Goal: Task Accomplishment & Management: Manage account settings

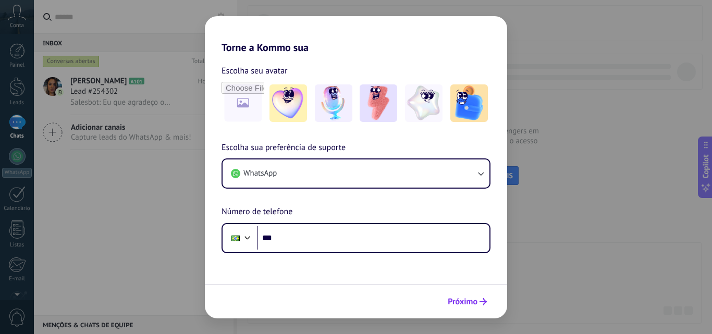
click at [465, 303] on span "Próximo" at bounding box center [463, 301] width 30 height 7
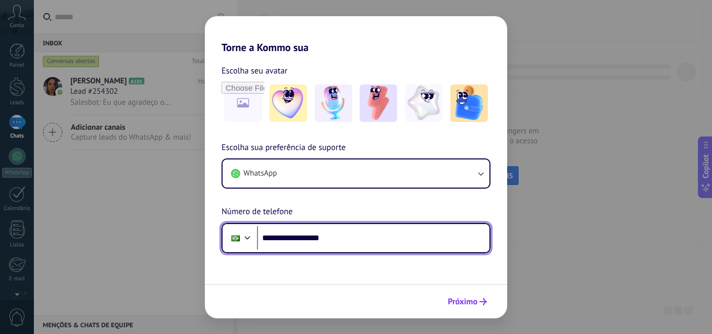
type input "**********"
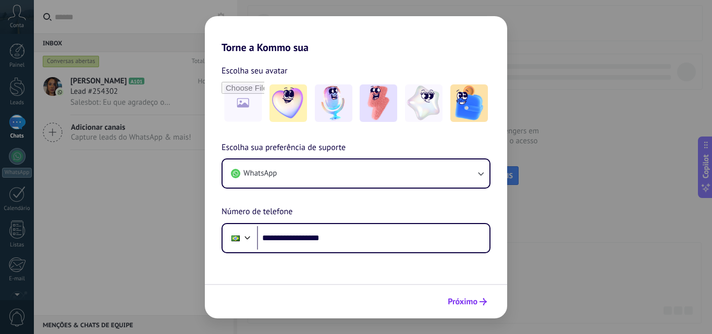
click at [471, 302] on span "Próximo" at bounding box center [463, 301] width 30 height 7
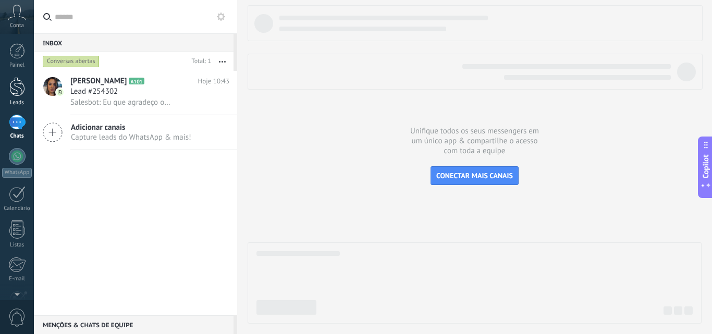
click at [21, 83] on div at bounding box center [17, 86] width 16 height 19
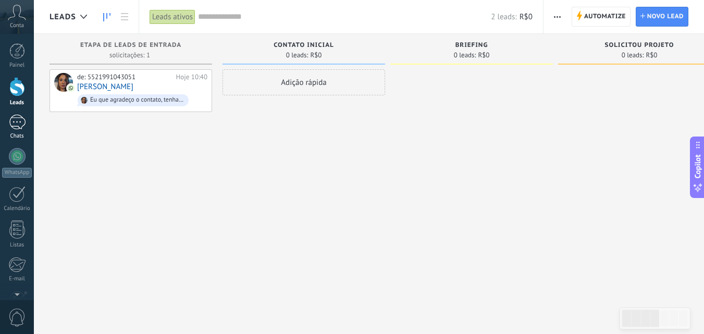
click at [20, 124] on div at bounding box center [17, 122] width 17 height 15
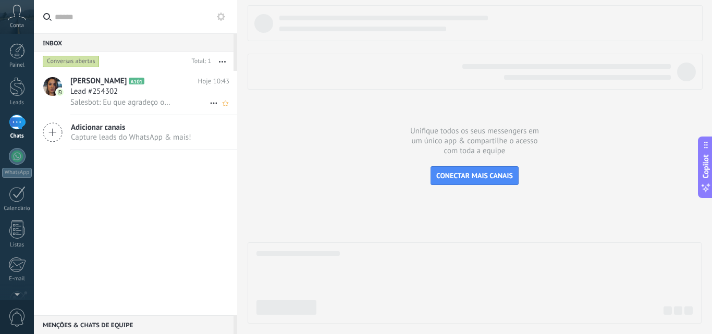
click at [129, 87] on div "Lead #254302" at bounding box center [149, 92] width 159 height 10
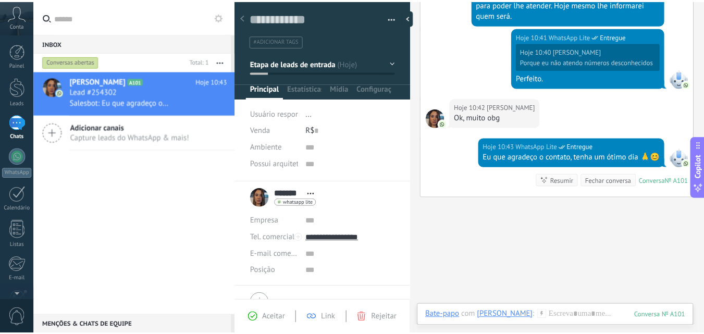
scroll to position [16, 0]
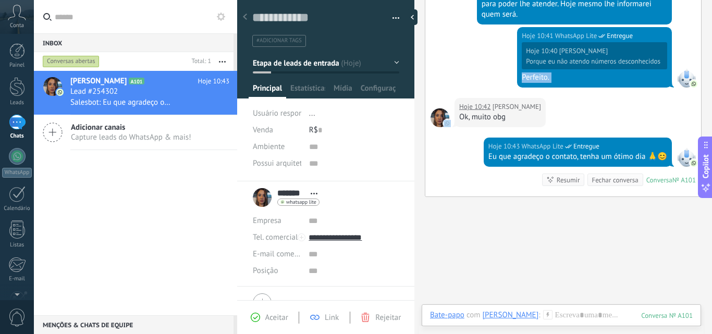
click at [459, 105] on body ".abccls-1,.abccls-2{fill-rule:evenodd}.abccls-2{fill:#fff} .abfcls-1{fill:none}…" at bounding box center [356, 167] width 712 height 334
click at [446, 67] on div "Hoje 10:41 WhatsApp Lite Entregue Hoje 10:40 [PERSON_NAME] eu não atendo número…" at bounding box center [563, 62] width 276 height 71
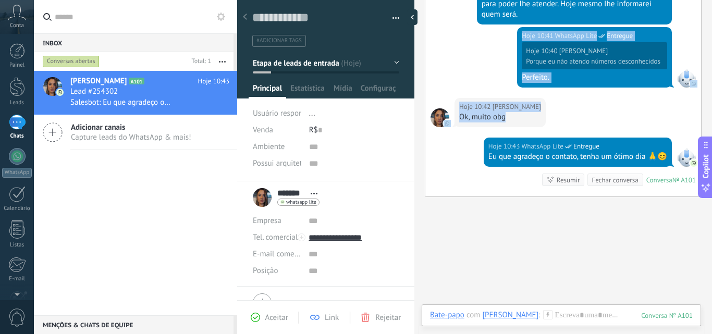
drag, startPoint x: 703, startPoint y: 121, endPoint x: 697, endPoint y: 57, distance: 64.9
click at [456, 63] on div "Hoje 10:41 WhatsApp Lite Entregue Hoje 10:40 [PERSON_NAME] eu não atendo número…" at bounding box center [563, 62] width 276 height 71
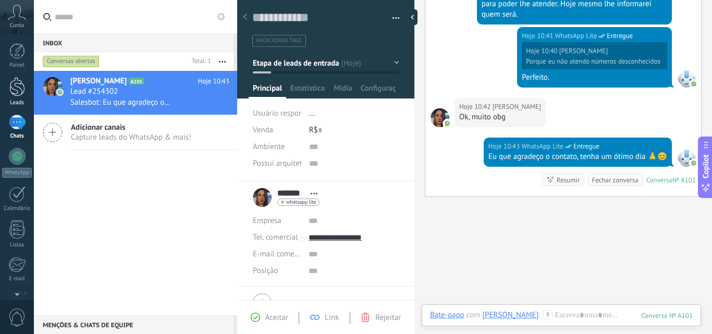
click at [23, 90] on div at bounding box center [17, 86] width 16 height 19
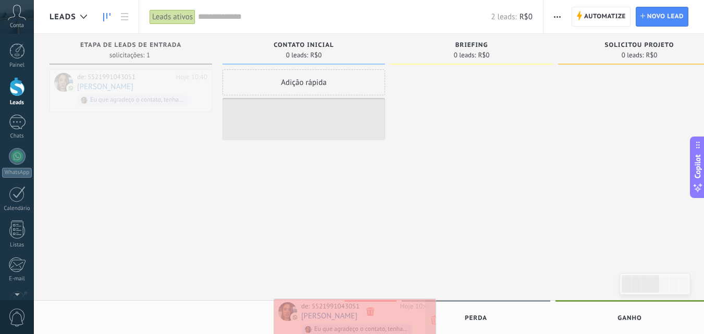
drag, startPoint x: 143, startPoint y: 80, endPoint x: 368, endPoint y: 309, distance: 320.8
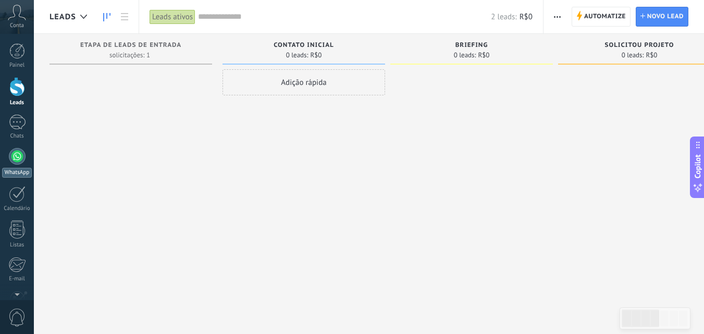
click at [18, 154] on div at bounding box center [17, 156] width 17 height 17
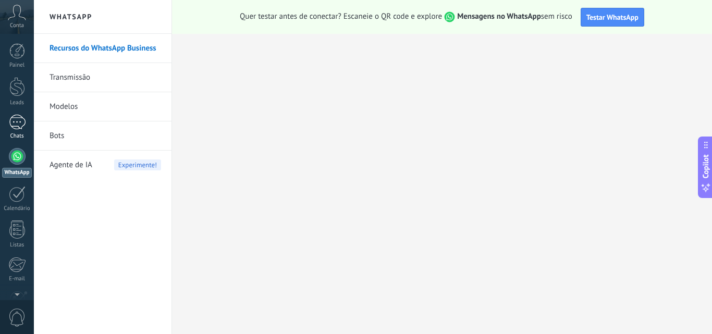
click at [14, 124] on div at bounding box center [17, 122] width 17 height 15
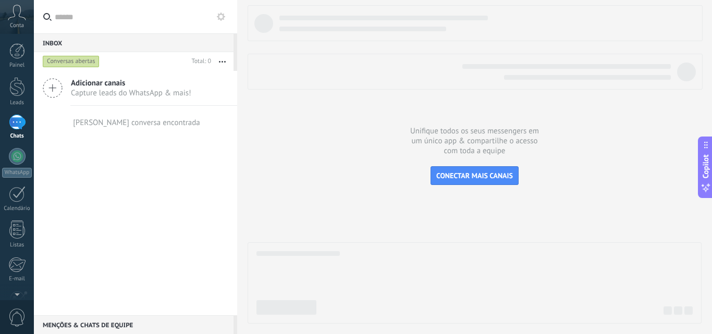
click at [19, 20] on icon at bounding box center [17, 13] width 18 height 16
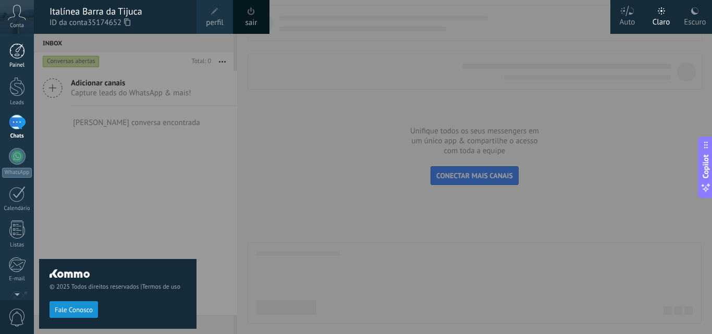
click at [22, 53] on div at bounding box center [17, 51] width 16 height 16
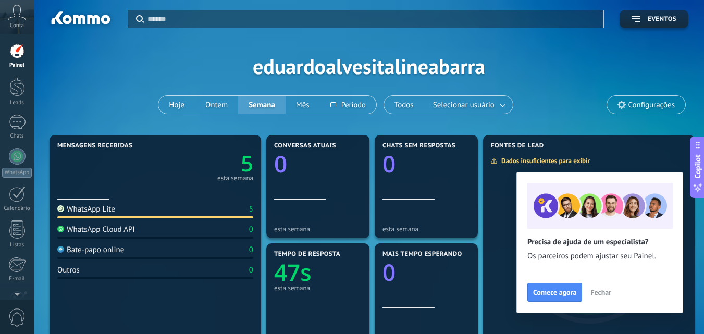
click at [99, 210] on div "WhatsApp Lite" at bounding box center [86, 209] width 58 height 10
click at [107, 211] on div "WhatsApp Lite" at bounding box center [86, 209] width 58 height 10
click at [67, 208] on div "WhatsApp Lite" at bounding box center [86, 209] width 58 height 10
click at [178, 104] on button "Hoje" at bounding box center [177, 105] width 36 height 18
click at [259, 106] on button "Semana" at bounding box center [261, 105] width 47 height 18
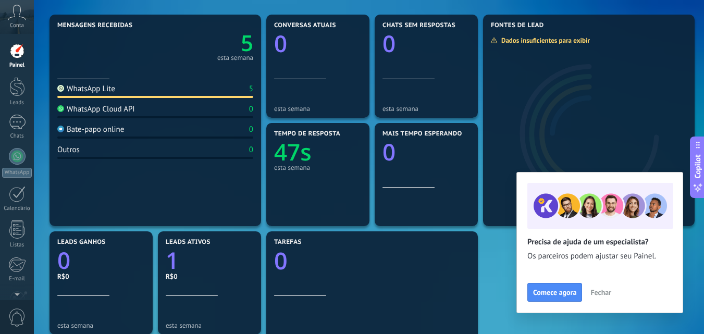
scroll to position [187, 0]
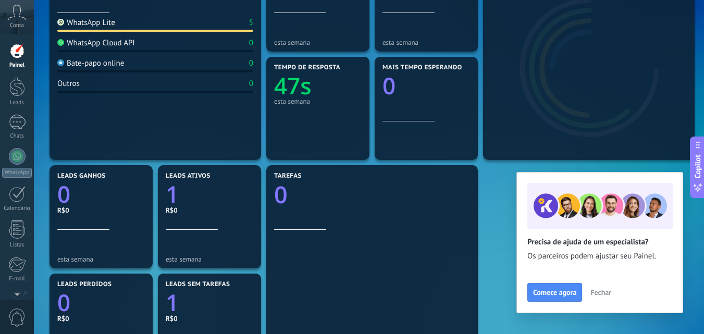
click at [603, 289] on span "Fechar" at bounding box center [601, 292] width 21 height 7
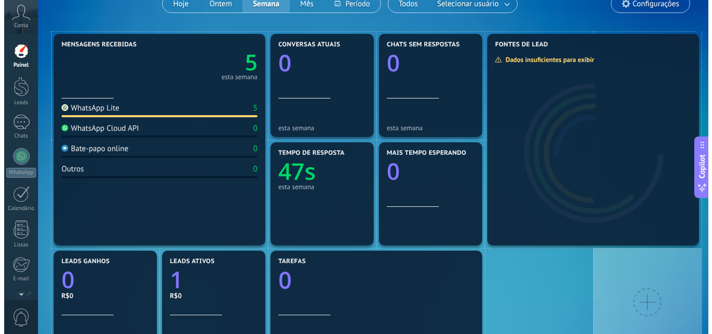
scroll to position [0, 0]
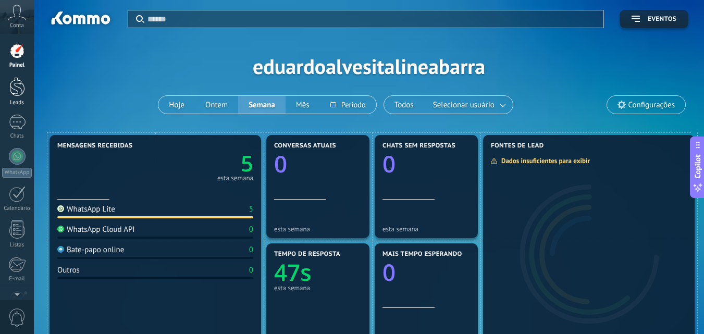
click at [20, 88] on div at bounding box center [17, 86] width 16 height 19
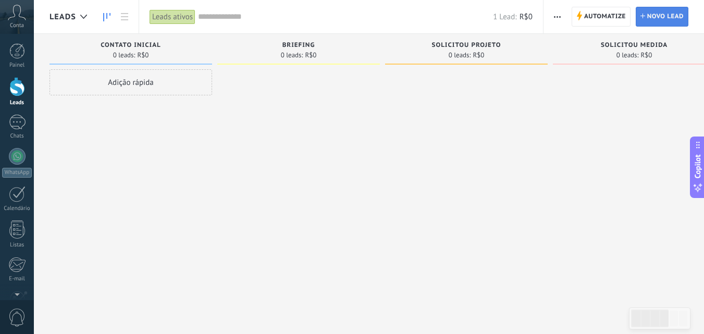
click at [663, 16] on span "Novo lead" at bounding box center [666, 16] width 36 height 19
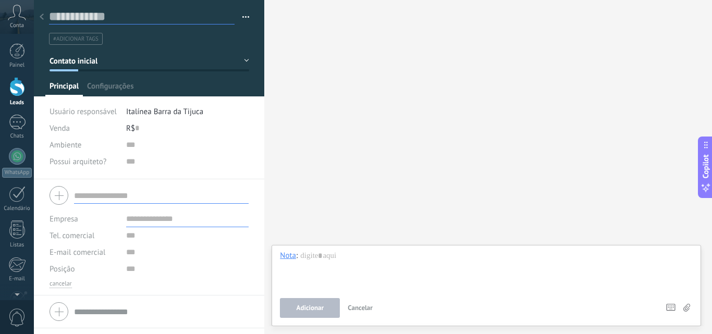
click at [84, 15] on input "text" at bounding box center [142, 17] width 186 height 16
type input "****"
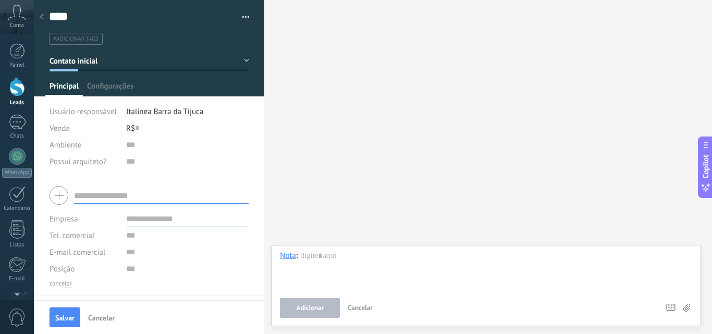
click at [98, 196] on input "text" at bounding box center [161, 195] width 175 height 17
type input "*"
click at [126, 194] on input "text" at bounding box center [161, 195] width 175 height 17
click at [117, 88] on span "Configurações" at bounding box center [110, 88] width 46 height 15
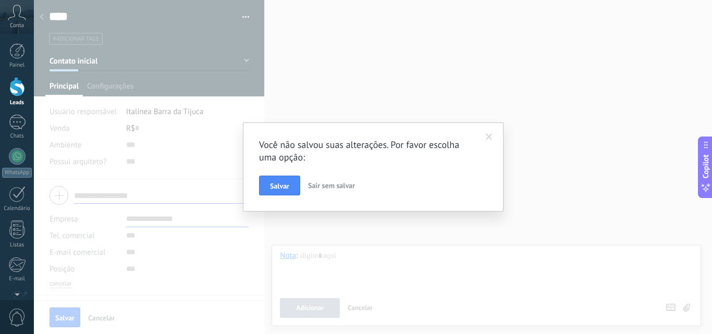
click at [489, 135] on span at bounding box center [489, 136] width 7 height 7
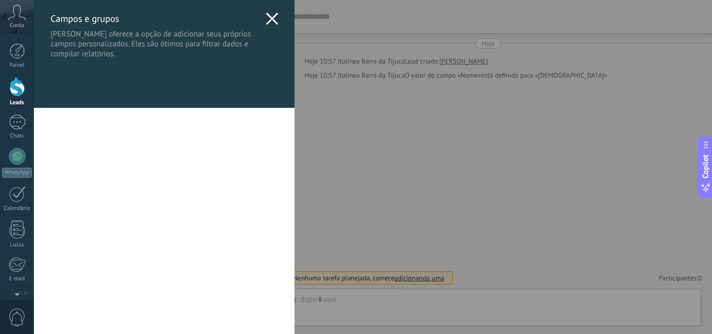
type textarea "****"
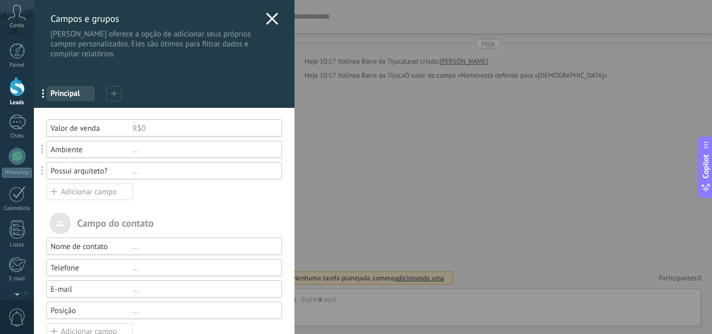
click at [147, 247] on div "..." at bounding box center [202, 247] width 140 height 10
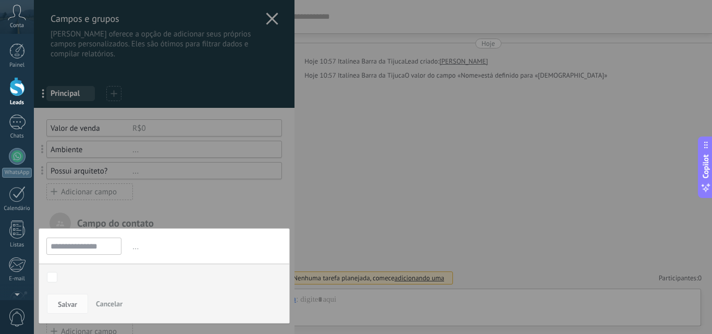
click at [77, 244] on input "**********" at bounding box center [83, 246] width 75 height 17
click at [75, 241] on input "**********" at bounding box center [83, 246] width 75 height 17
click at [64, 241] on input "**********" at bounding box center [83, 246] width 75 height 17
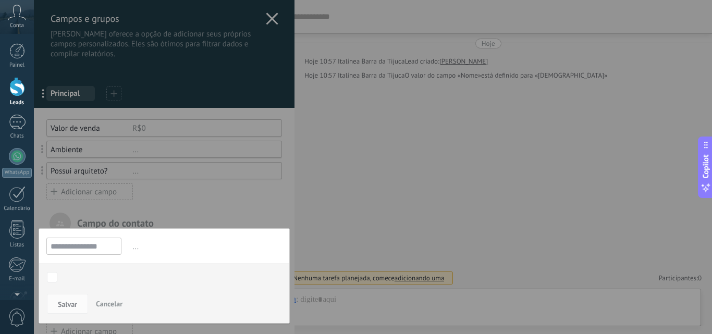
click at [80, 244] on input "**********" at bounding box center [83, 246] width 75 height 17
click at [67, 246] on input "**********" at bounding box center [83, 246] width 75 height 17
click at [102, 306] on span "Cancelar" at bounding box center [109, 303] width 27 height 9
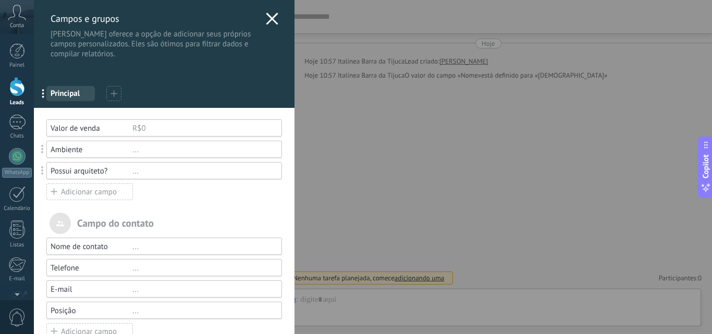
click at [272, 14] on icon at bounding box center [272, 19] width 13 height 13
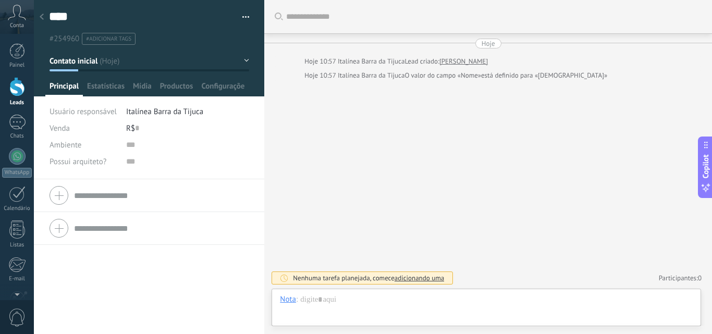
click at [112, 41] on span "#adicionar tags" at bounding box center [108, 38] width 45 height 7
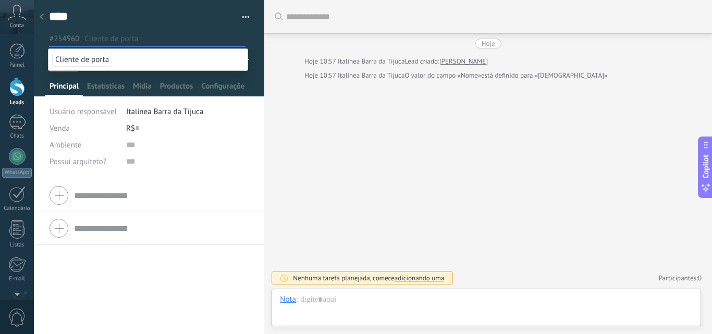
click at [83, 263] on div "Empresa Tel. comercial Comercial direto Celular Faz Casa Outros Tel. comercial …" at bounding box center [149, 256] width 230 height 155
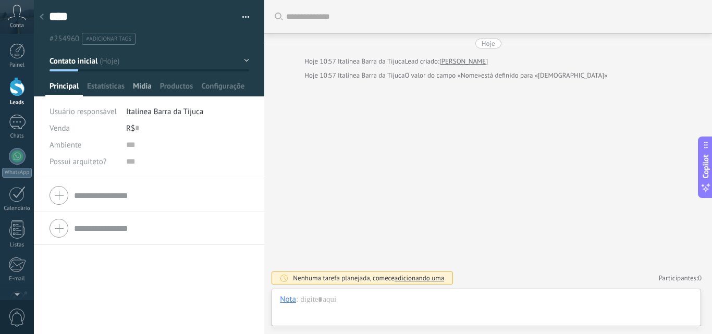
click at [143, 86] on span "Mídia" at bounding box center [142, 88] width 19 height 15
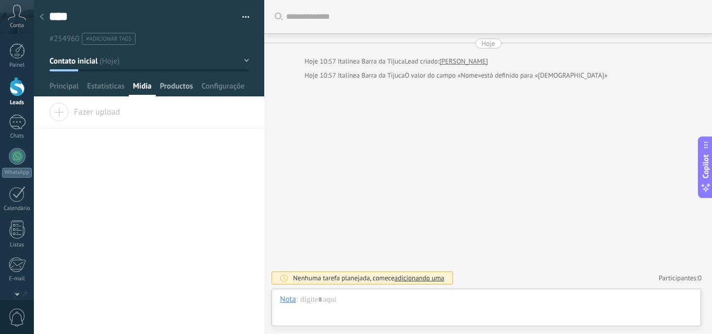
click at [175, 86] on span "Productos" at bounding box center [176, 88] width 33 height 15
click at [114, 89] on span "Estatísticas" at bounding box center [106, 88] width 38 height 15
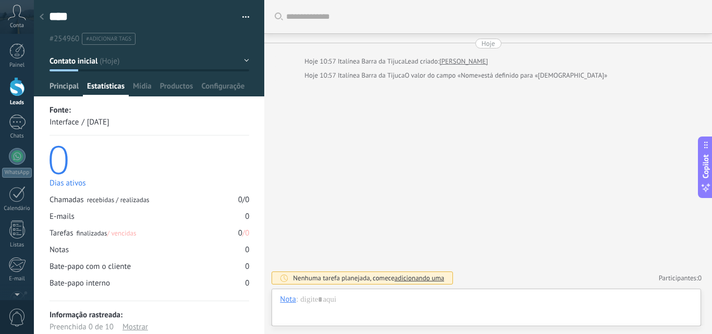
click at [67, 83] on span "Principal" at bounding box center [64, 88] width 29 height 15
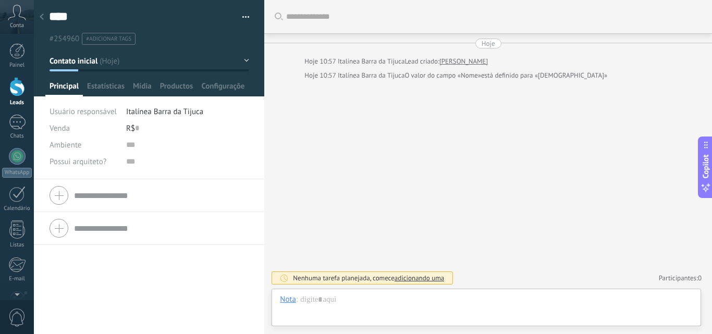
click at [244, 18] on button "button" at bounding box center [242, 17] width 15 height 16
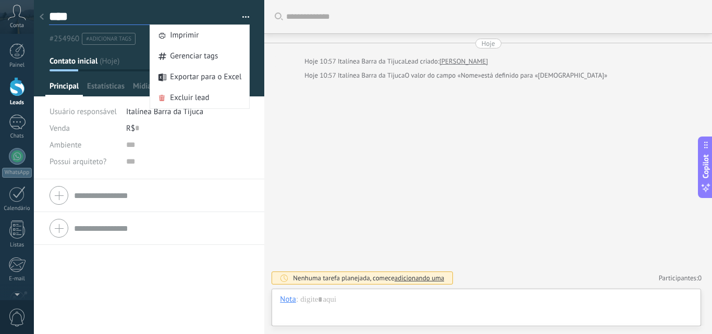
click at [103, 14] on textarea "****" at bounding box center [140, 17] width 182 height 16
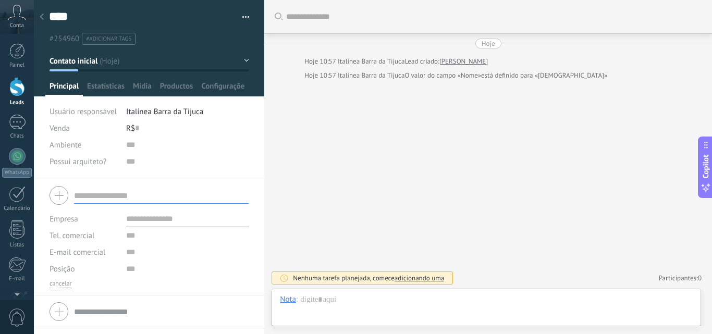
click at [112, 196] on input "text" at bounding box center [161, 195] width 175 height 17
click at [138, 209] on form "**** João Sobrenome Empresa Tel. comercial Comercial direto Celular Faz Casa Ou…" at bounding box center [149, 235] width 199 height 106
click at [93, 201] on input "****" at bounding box center [161, 195] width 175 height 17
type input "*"
click at [109, 59] on button "Contato inicial" at bounding box center [150, 61] width 200 height 19
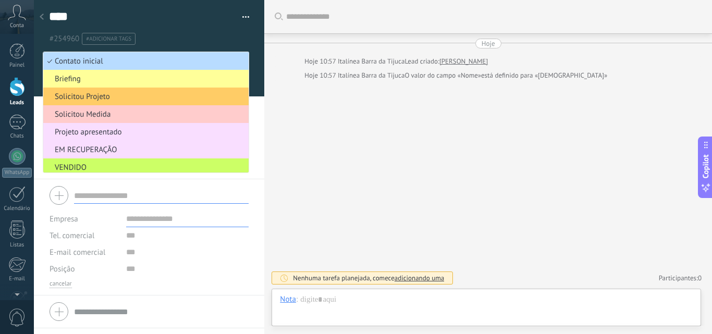
click at [105, 59] on span "Contato inicial" at bounding box center [144, 61] width 202 height 10
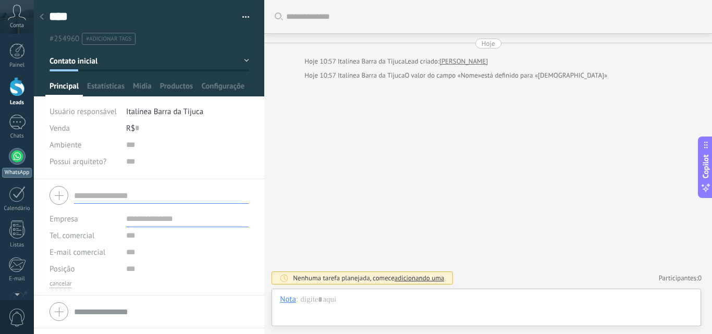
click at [20, 155] on div at bounding box center [17, 156] width 17 height 17
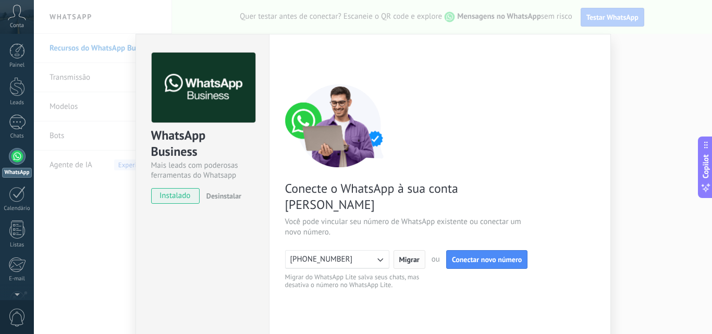
click at [409, 256] on span "Migrar" at bounding box center [409, 259] width 20 height 7
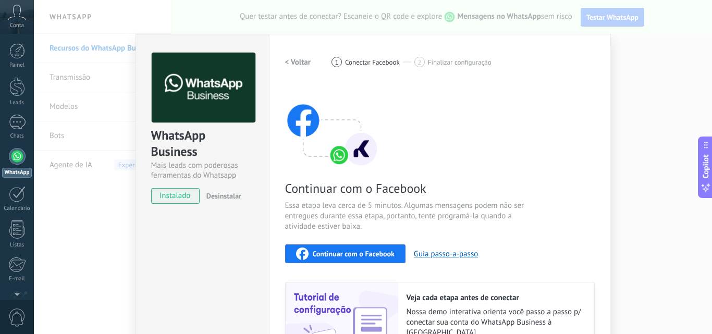
click at [101, 217] on div "WhatsApp Business Mais leads com poderosas ferramentas do Whatsapp instalado De…" at bounding box center [373, 167] width 678 height 334
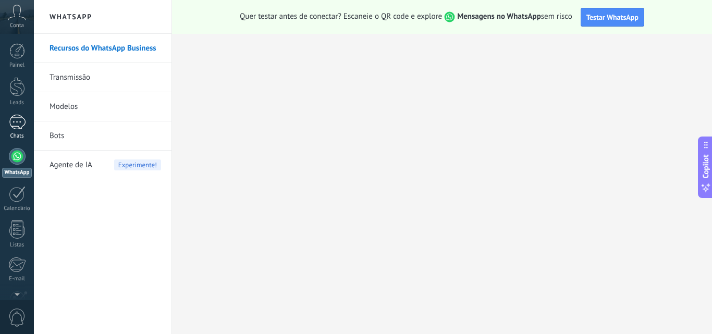
click at [20, 128] on div at bounding box center [17, 122] width 17 height 15
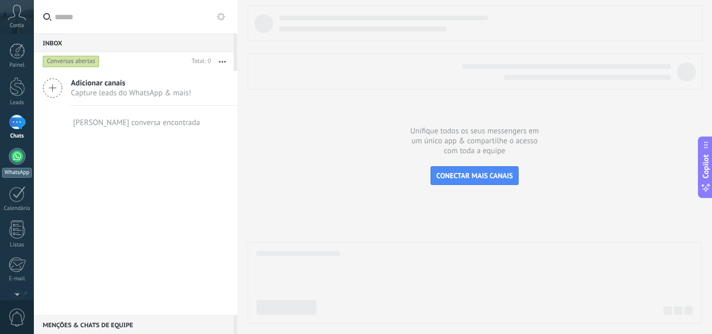
click at [22, 159] on div at bounding box center [17, 156] width 17 height 17
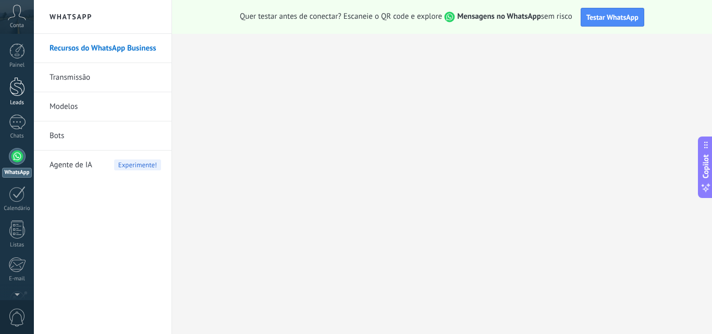
click at [19, 88] on div at bounding box center [17, 86] width 16 height 19
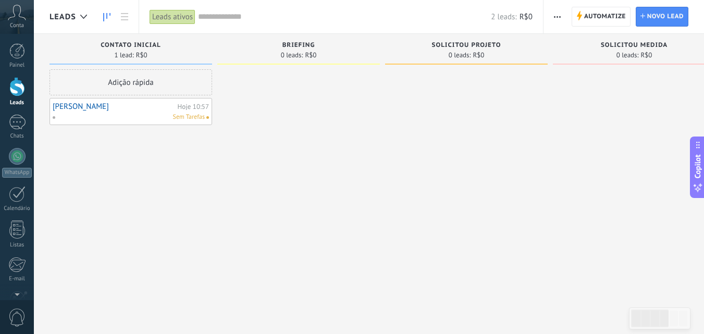
click at [102, 108] on link "[PERSON_NAME]" at bounding box center [114, 106] width 123 height 9
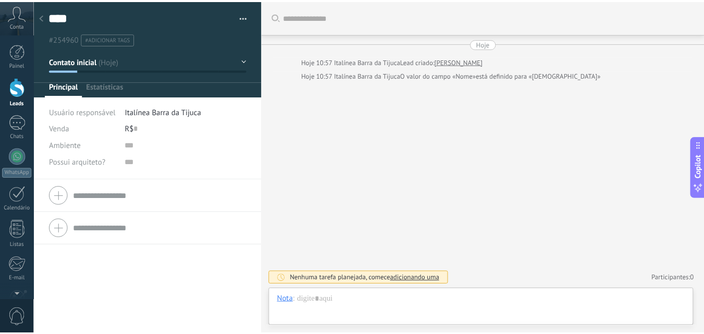
scroll to position [16, 0]
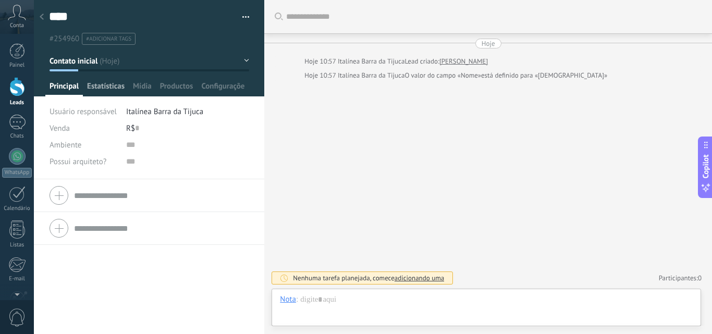
click at [106, 88] on span "Estatísticas" at bounding box center [106, 88] width 38 height 15
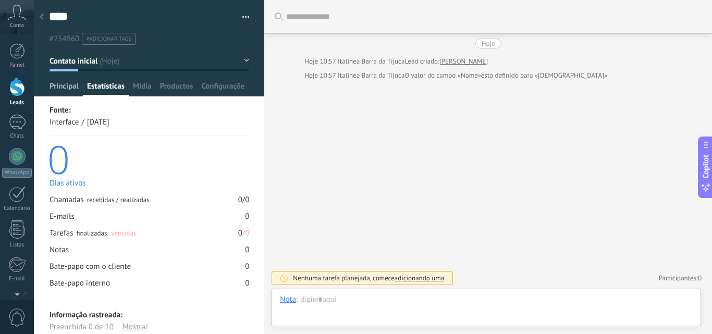
click at [60, 84] on span "Principal" at bounding box center [64, 88] width 29 height 15
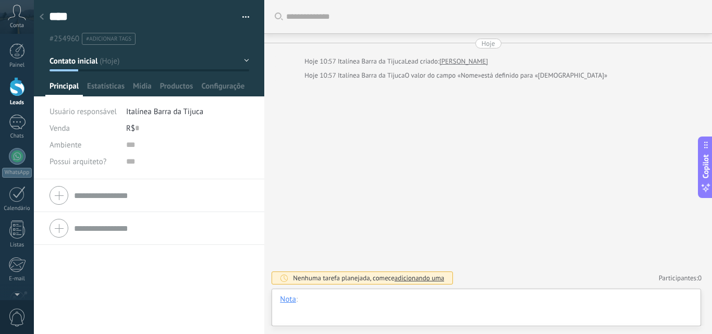
click at [313, 299] on div at bounding box center [486, 310] width 413 height 31
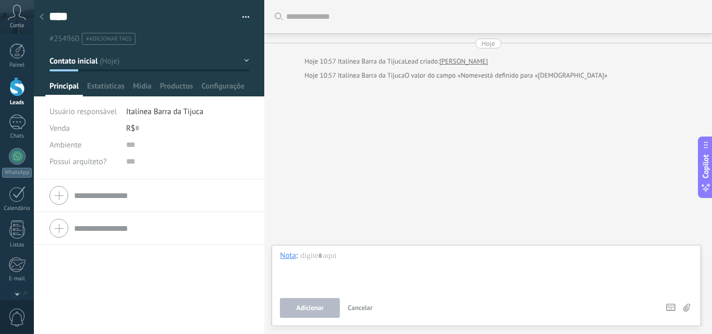
click at [143, 251] on div "Empresa Tel. comercial Comercial direto Celular Faz Casa Outros Tel. comercial …" at bounding box center [149, 256] width 230 height 155
click at [132, 145] on input "text" at bounding box center [187, 145] width 123 height 17
click at [102, 39] on span "#adicionar tags" at bounding box center [108, 38] width 45 height 7
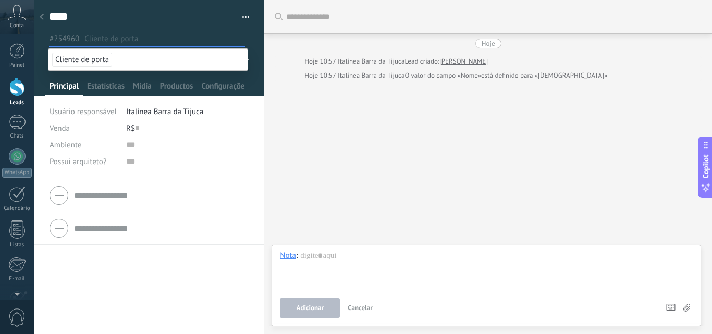
click at [82, 271] on div "Empresa Tel. comercial Comercial direto Celular Faz Casa Outros Tel. comercial …" at bounding box center [149, 256] width 230 height 155
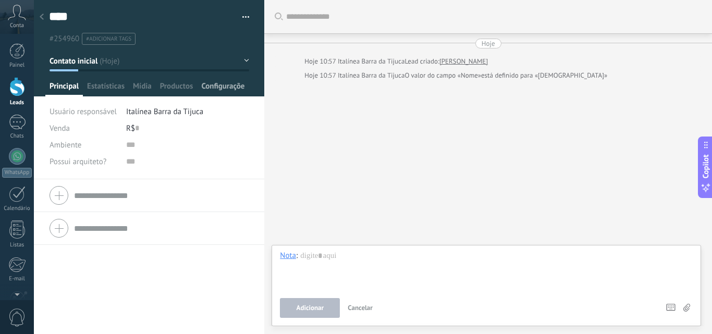
click at [225, 88] on span "Configurações" at bounding box center [223, 88] width 44 height 15
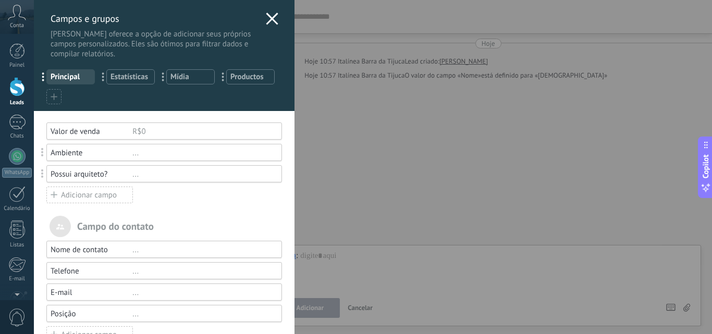
click at [268, 20] on use at bounding box center [272, 19] width 12 height 12
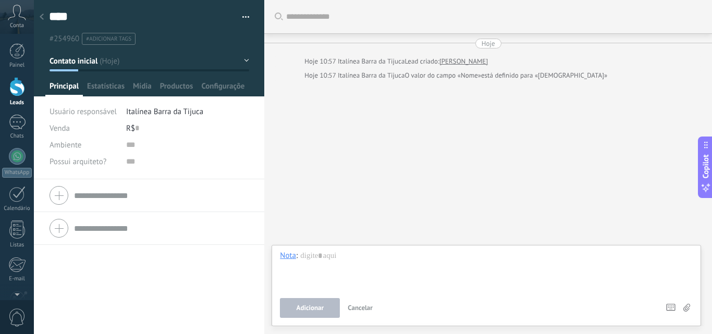
click at [242, 15] on button "button" at bounding box center [242, 17] width 15 height 16
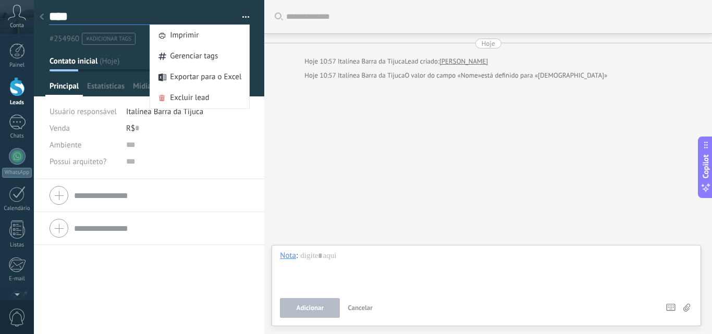
click at [127, 23] on textarea "****" at bounding box center [140, 17] width 182 height 16
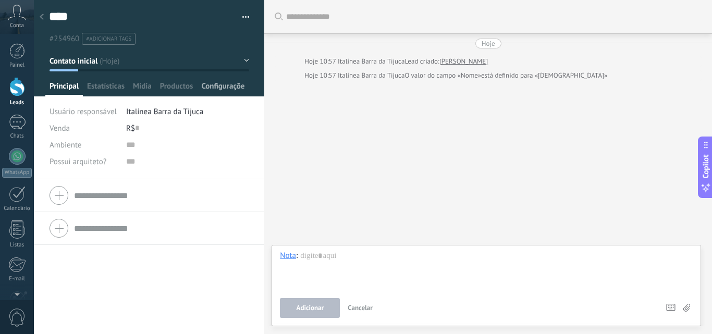
click at [228, 91] on span "Configurações" at bounding box center [223, 88] width 44 height 15
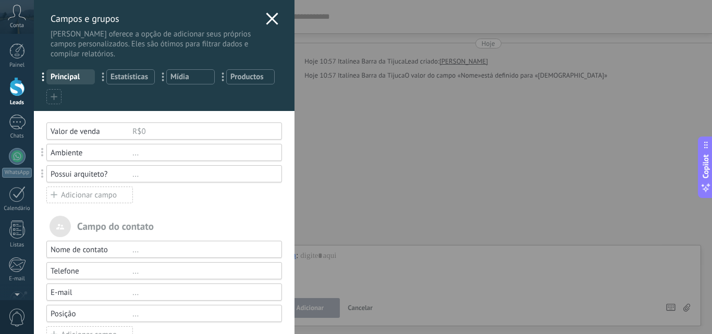
click at [129, 271] on div "Telefone" at bounding box center [92, 271] width 82 height 10
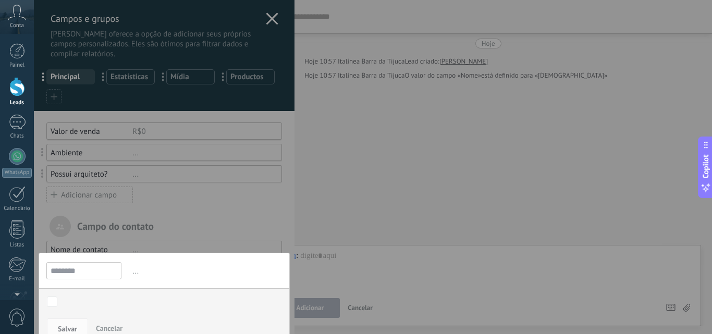
click at [96, 267] on input "********" at bounding box center [83, 270] width 75 height 17
click at [136, 269] on span "..." at bounding box center [206, 271] width 152 height 17
click at [221, 214] on div at bounding box center [164, 262] width 261 height 524
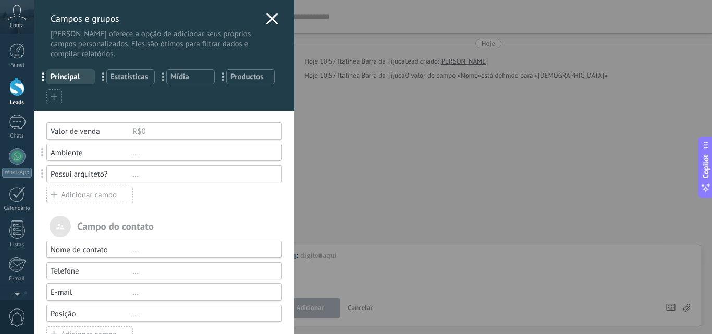
click at [270, 17] on use at bounding box center [272, 19] width 12 height 12
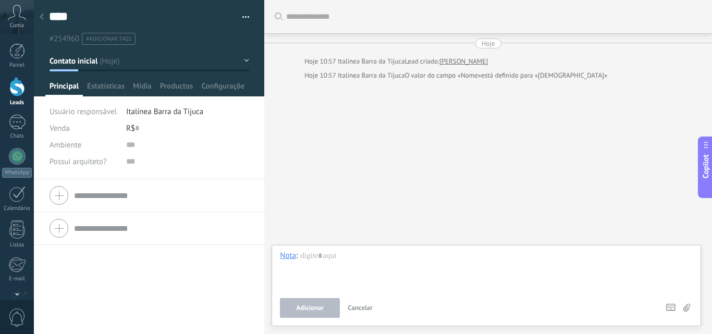
click at [18, 93] on div at bounding box center [17, 86] width 16 height 19
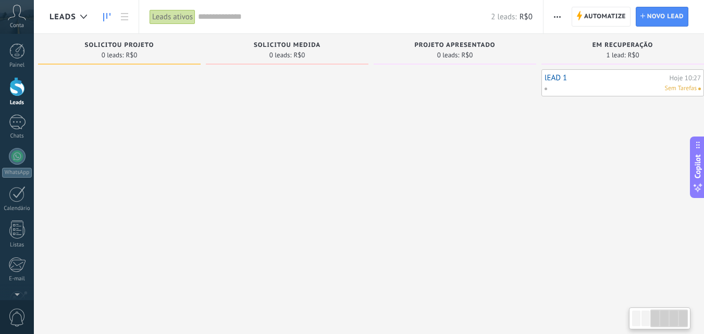
scroll to position [0, 363]
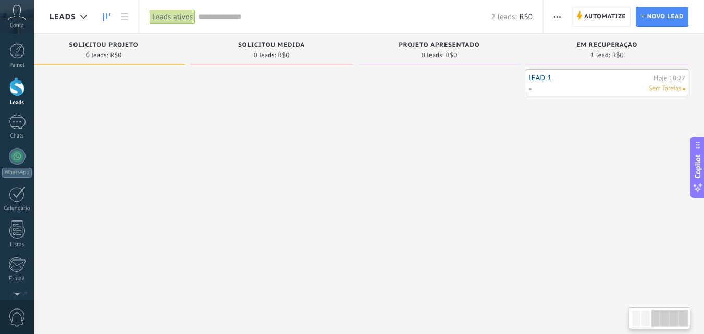
drag, startPoint x: 605, startPoint y: 93, endPoint x: 184, endPoint y: 90, distance: 421.8
click at [184, 90] on div "Etapa de leads de entrada solicitações: 0 0 0 0 0 0 0 0 0 Contato inicial 1 lea…" at bounding box center [196, 151] width 1018 height 234
click at [588, 90] on div "Sem Tarefas" at bounding box center [605, 88] width 153 height 9
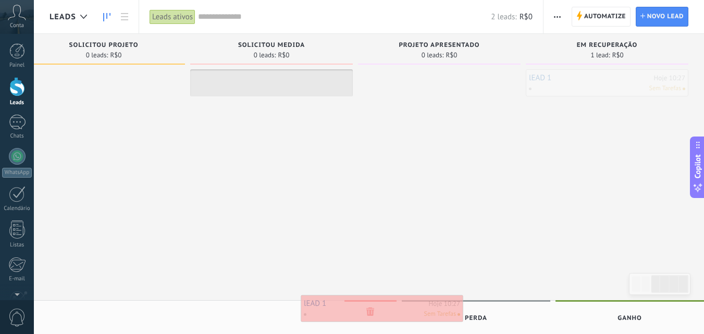
drag, startPoint x: 588, startPoint y: 90, endPoint x: 363, endPoint y: 315, distance: 318.9
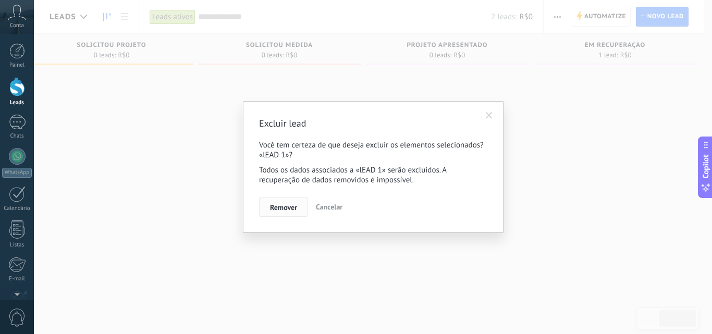
click at [294, 208] on span "Remover" at bounding box center [283, 207] width 27 height 7
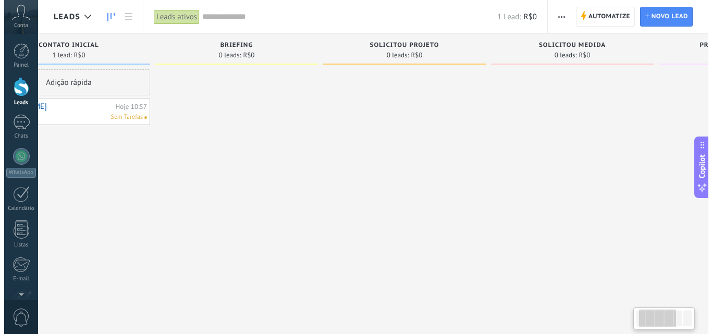
scroll to position [0, 0]
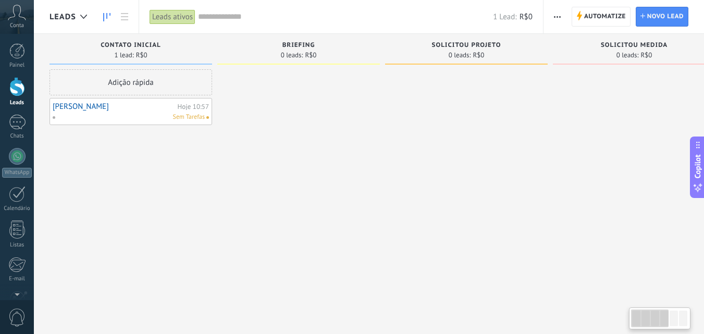
drag, startPoint x: 131, startPoint y: 138, endPoint x: 494, endPoint y: 171, distance: 364.3
click at [494, 171] on div at bounding box center [466, 168] width 163 height 198
click at [595, 18] on span "Automatize" at bounding box center [606, 16] width 42 height 19
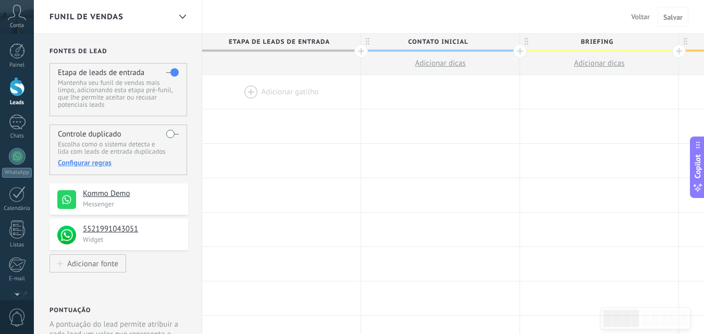
click at [638, 16] on span "Voltar" at bounding box center [640, 16] width 19 height 9
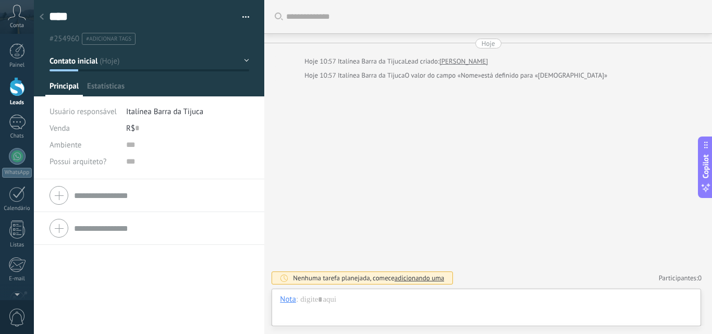
scroll to position [16, 0]
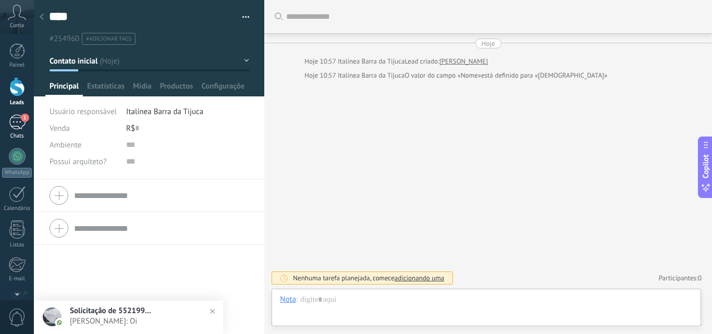
click at [17, 124] on div "1" at bounding box center [17, 122] width 17 height 15
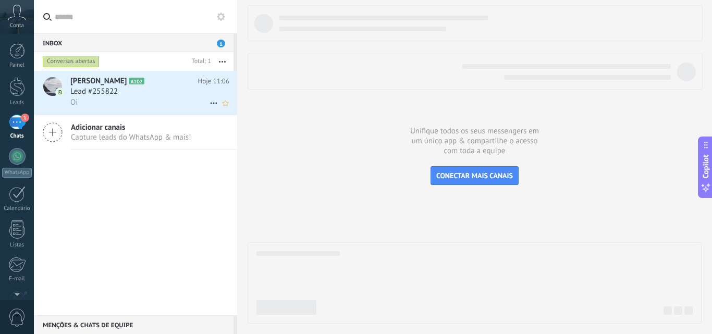
click at [147, 91] on div "Lead #255822" at bounding box center [149, 92] width 159 height 10
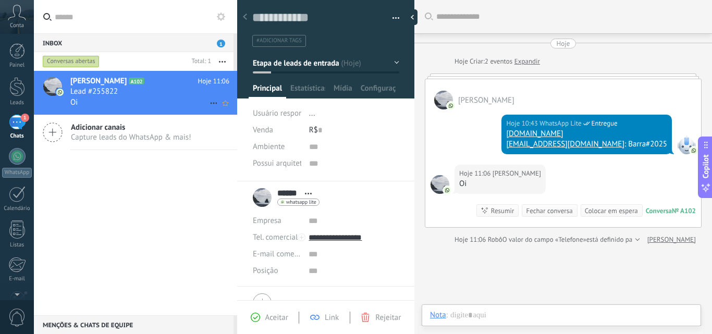
scroll to position [29, 0]
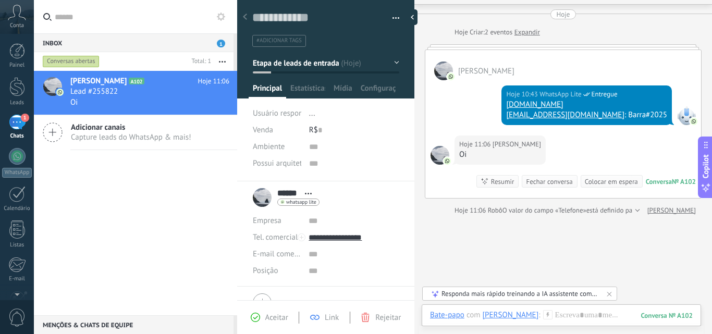
click at [545, 181] on div "Fechar conversa" at bounding box center [549, 182] width 46 height 10
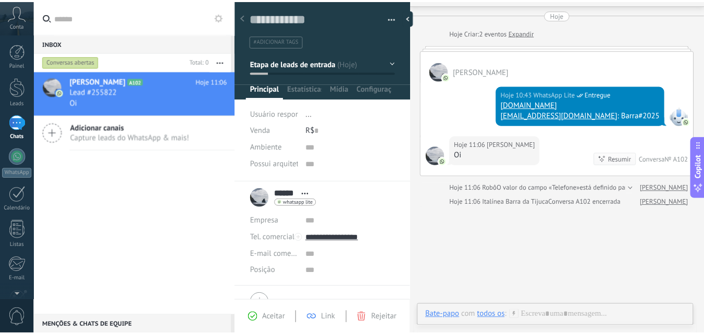
scroll to position [43, 0]
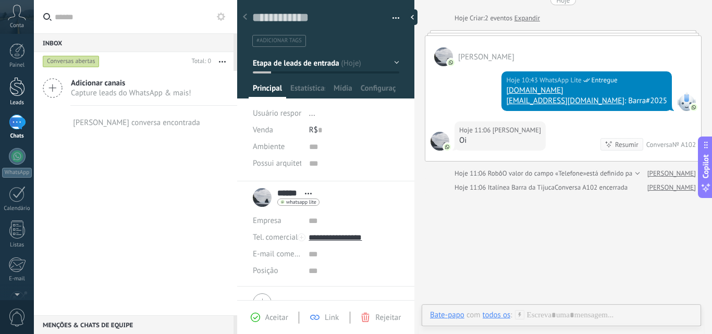
click at [15, 91] on div at bounding box center [17, 86] width 16 height 19
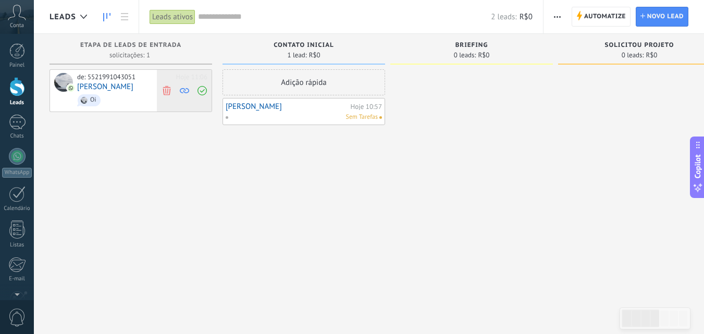
click at [168, 90] on icon at bounding box center [166, 90] width 9 height 9
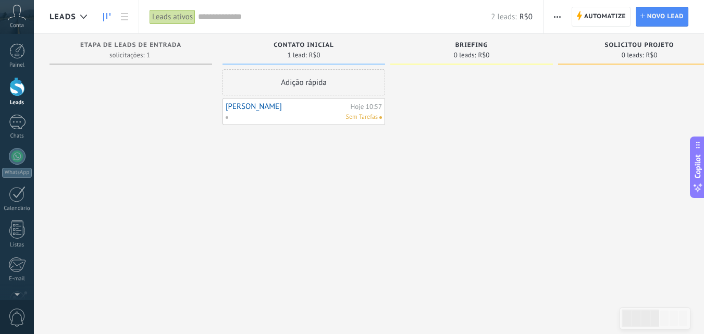
click at [14, 113] on div "Painel Leads 1 Chats WhatsApp Clientes" at bounding box center [17, 221] width 34 height 357
click at [15, 118] on div "1" at bounding box center [17, 122] width 17 height 15
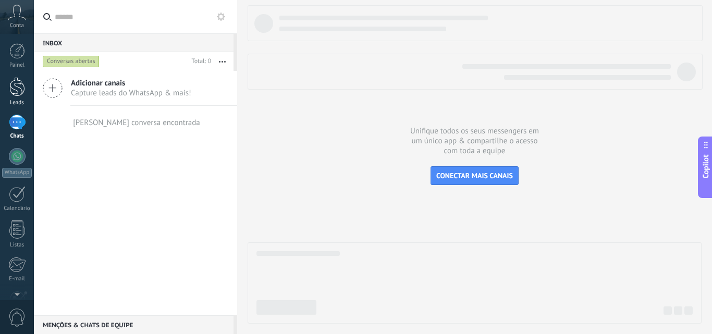
click at [19, 86] on div at bounding box center [17, 86] width 16 height 19
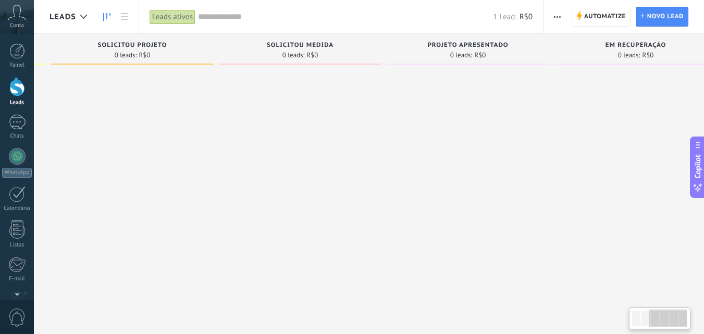
scroll to position [0, 335]
drag, startPoint x: 389, startPoint y: 153, endPoint x: 54, endPoint y: 181, distance: 335.9
click at [54, 181] on div at bounding box center [132, 168] width 163 height 198
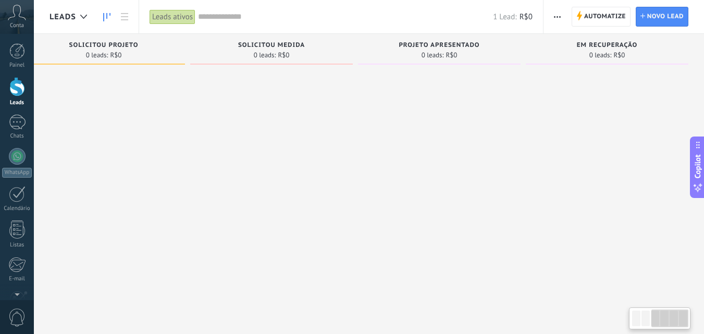
drag, startPoint x: 312, startPoint y: 153, endPoint x: 200, endPoint y: 155, distance: 112.1
click at [200, 155] on div at bounding box center [271, 168] width 163 height 198
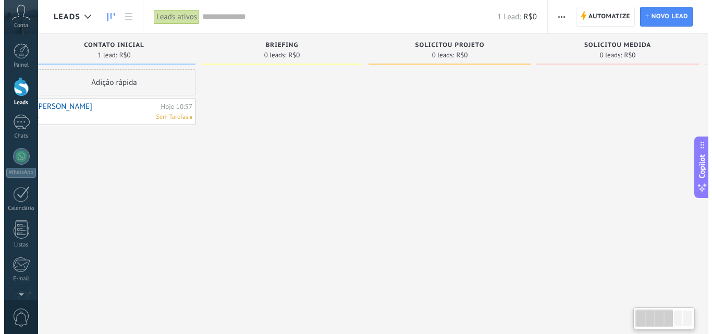
scroll to position [0, 0]
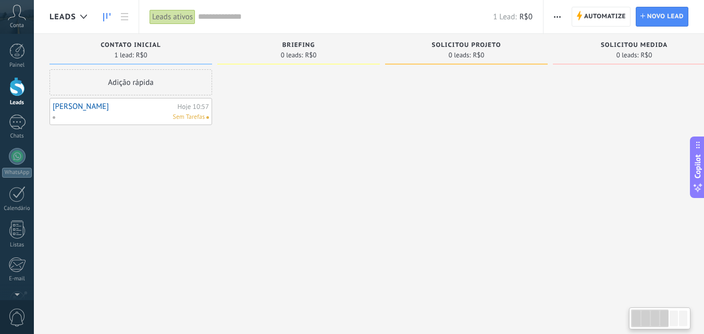
drag, startPoint x: 186, startPoint y: 105, endPoint x: 573, endPoint y: 109, distance: 386.9
click at [573, 109] on div "Etapa de leads de entrada solicitações: 0 0 0 0 0 0 0 0 0 Contato inicial 1 lea…" at bounding box center [559, 151] width 1018 height 234
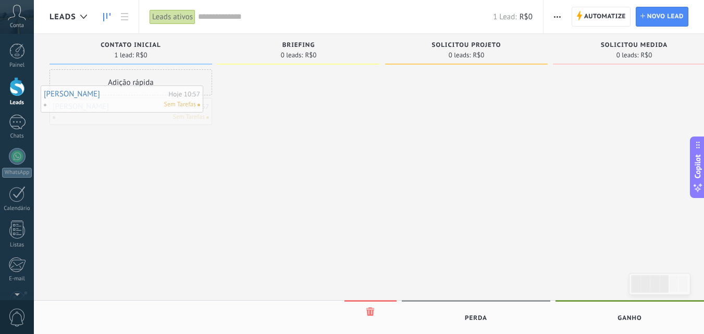
drag, startPoint x: 139, startPoint y: 117, endPoint x: 136, endPoint y: 107, distance: 9.9
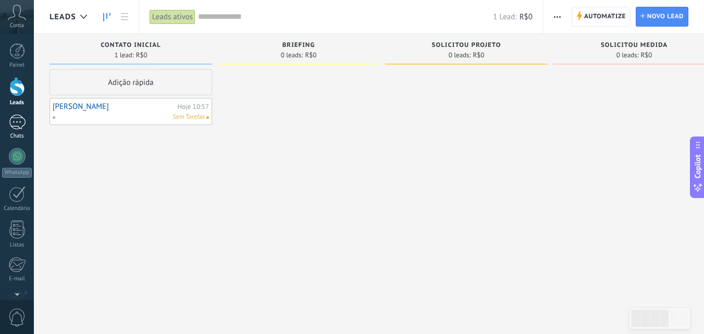
click at [19, 130] on link "1 Chats" at bounding box center [17, 127] width 34 height 25
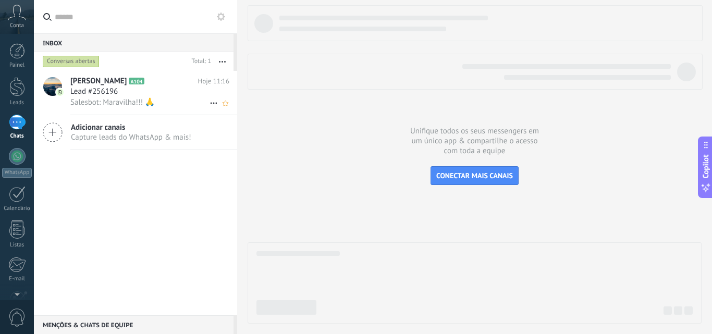
click at [138, 100] on span "Salesbot: Maravilha!!! 🙏" at bounding box center [112, 103] width 84 height 10
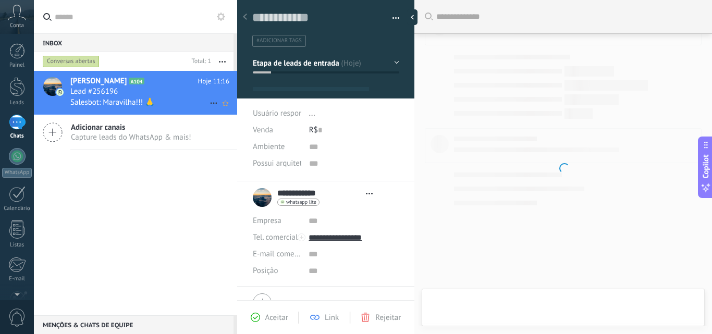
type textarea "**********"
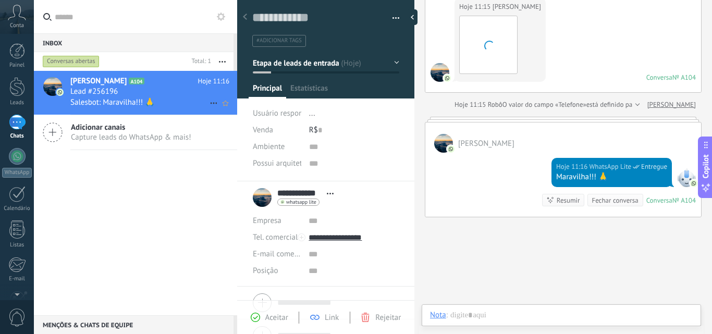
scroll to position [16, 0]
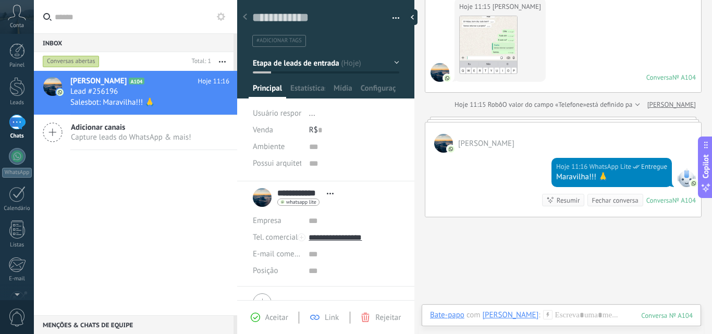
click at [621, 67] on div "Hoje 11:15 [PERSON_NAME] Download Conversa № A104 Conversa № A104" at bounding box center [563, 43] width 276 height 100
click at [513, 41] on img at bounding box center [488, 44] width 57 height 57
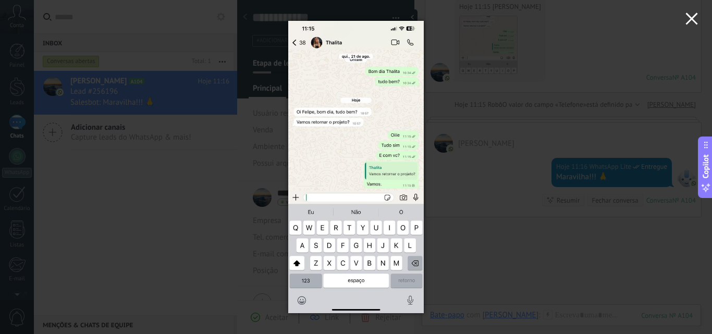
click at [692, 24] on icon "button" at bounding box center [692, 19] width 13 height 13
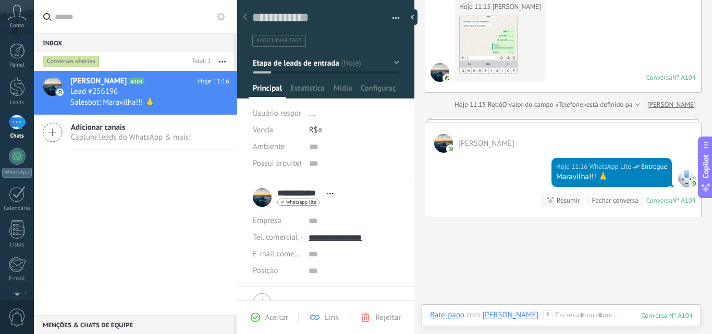
click at [451, 122] on div "[PERSON_NAME] Hoje 11:16 WhatsApp Lite Entregue Maravilha!!! 🙏 Conversa № A104 …" at bounding box center [563, 169] width 277 height 95
click at [379, 318] on span "Rejeitar" at bounding box center [388, 318] width 26 height 10
